Goal: Information Seeking & Learning: Find specific fact

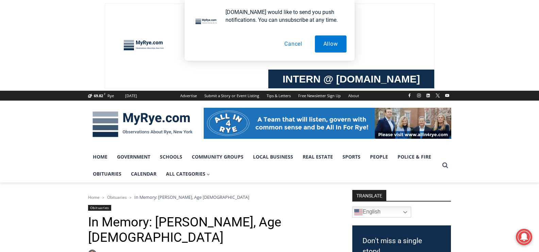
scroll to position [374, 0]
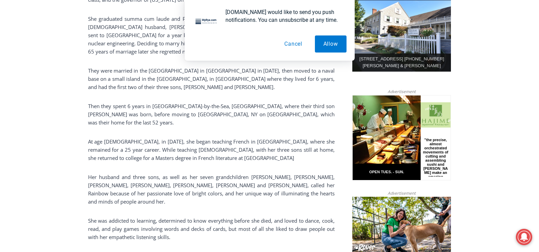
click at [304, 42] on button "Cancel" at bounding box center [293, 43] width 35 height 17
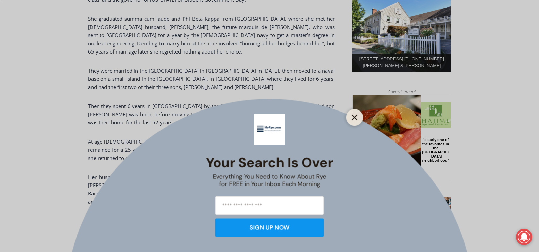
click at [354, 117] on icon "Close" at bounding box center [355, 117] width 6 height 6
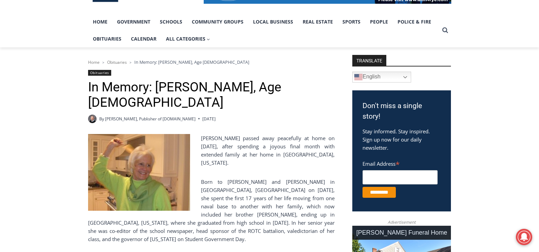
scroll to position [101, 0]
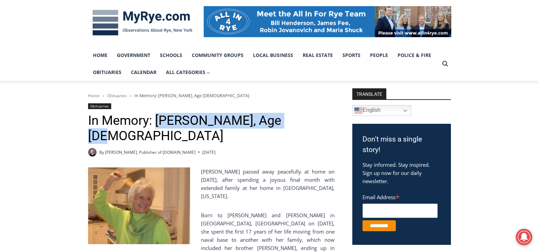
drag, startPoint x: 158, startPoint y: 122, endPoint x: 283, endPoint y: 121, distance: 124.6
click at [283, 121] on h1 "In Memory: [PERSON_NAME], Age [DEMOGRAPHIC_DATA]" at bounding box center [211, 128] width 247 height 31
copy h1 "[PERSON_NAME]"
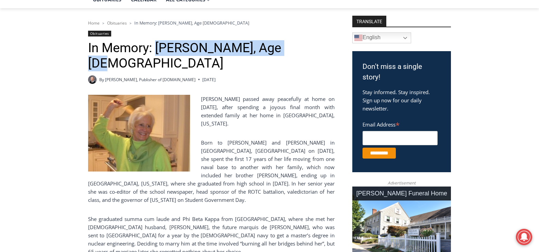
scroll to position [170, 0]
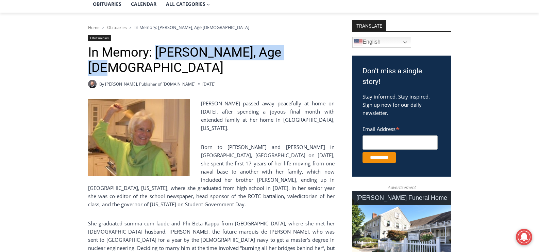
click at [158, 49] on h1 "In Memory: [PERSON_NAME], Age [DEMOGRAPHIC_DATA]" at bounding box center [211, 60] width 247 height 31
drag, startPoint x: 158, startPoint y: 58, endPoint x: 283, endPoint y: 51, distance: 125.5
click at [283, 51] on h1 "In Memory: [PERSON_NAME], Age [DEMOGRAPHIC_DATA]" at bounding box center [211, 60] width 247 height 31
copy h1 "[PERSON_NAME]"
